Goal: Information Seeking & Learning: Check status

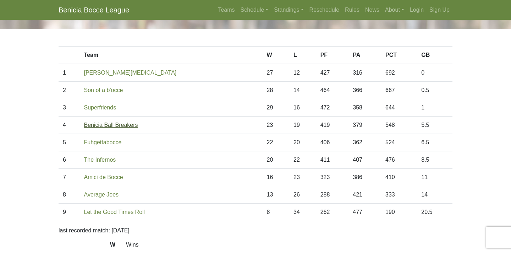
scroll to position [28, 0]
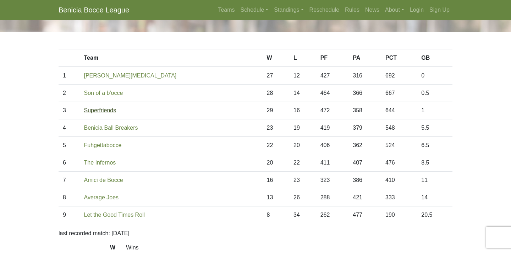
click at [108, 109] on link "Superfriends" at bounding box center [100, 110] width 32 height 6
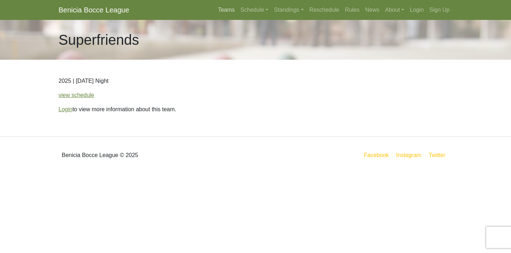
click at [223, 8] on link "Teams" at bounding box center [226, 10] width 22 height 14
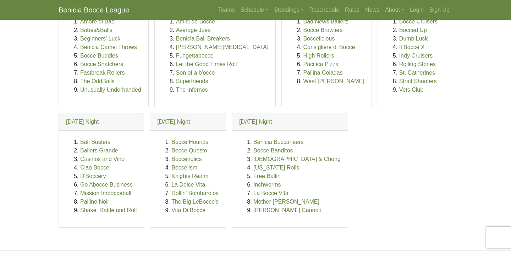
scroll to position [29, 0]
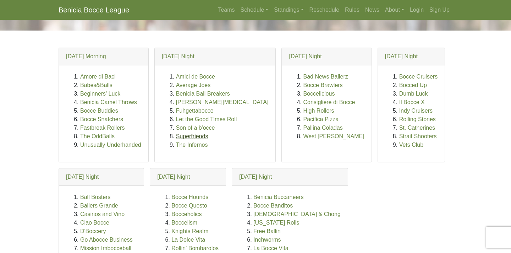
click at [198, 135] on link "Superfriends" at bounding box center [192, 136] width 32 height 6
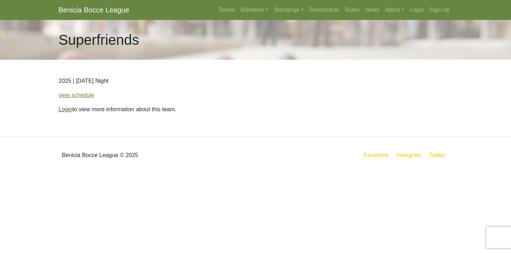
click at [66, 110] on link "Login" at bounding box center [66, 109] width 14 height 6
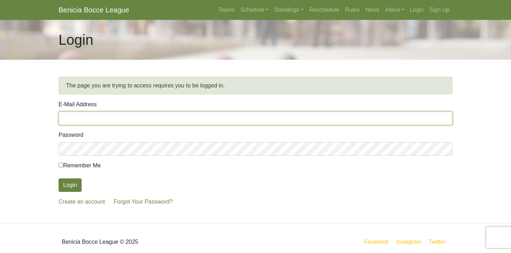
type input "[EMAIL_ADDRESS][DOMAIN_NAME]"
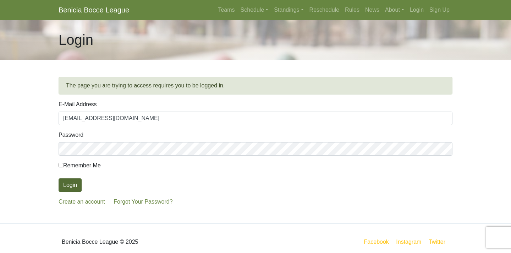
click at [73, 184] on button "Login" at bounding box center [70, 184] width 23 height 13
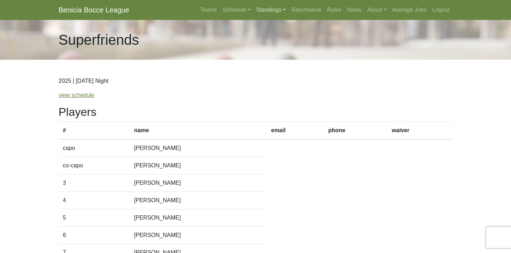
click at [267, 10] on link "Standings" at bounding box center [270, 10] width 35 height 14
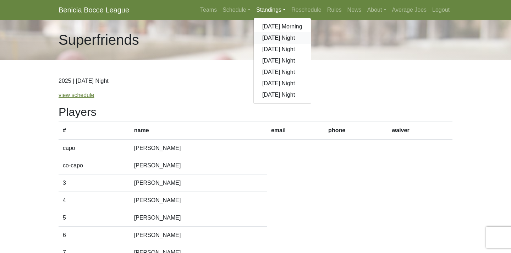
click at [271, 38] on link "[DATE] Night" at bounding box center [282, 37] width 57 height 11
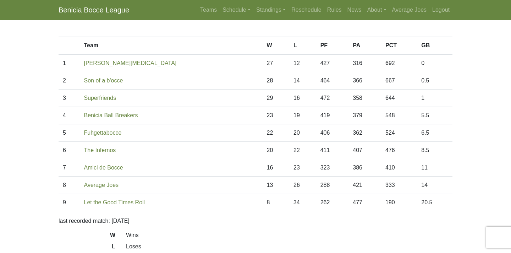
scroll to position [35, 0]
